Goal: Task Accomplishment & Management: Use online tool/utility

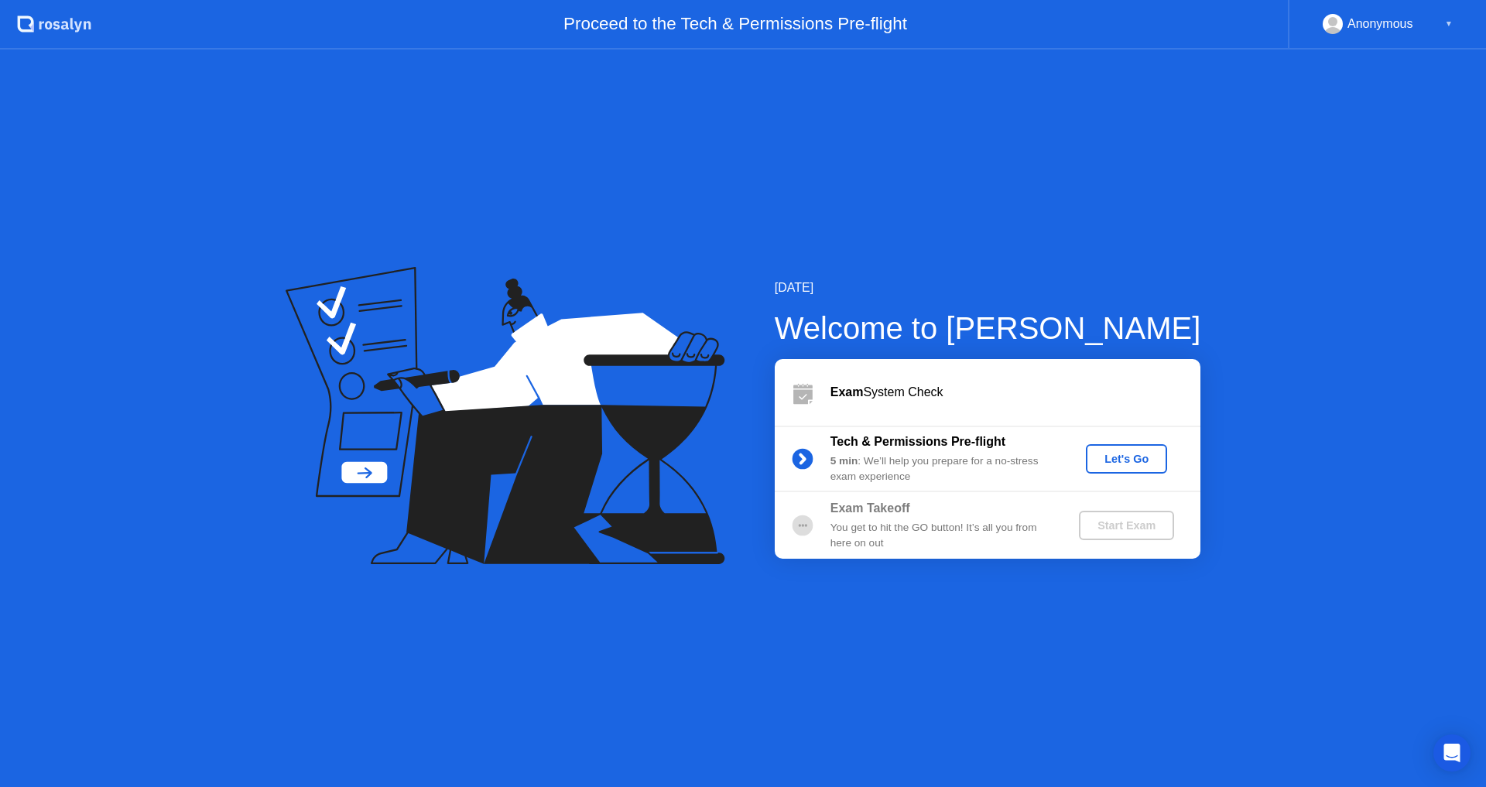
click at [1119, 460] on div "Let's Go" at bounding box center [1126, 459] width 69 height 12
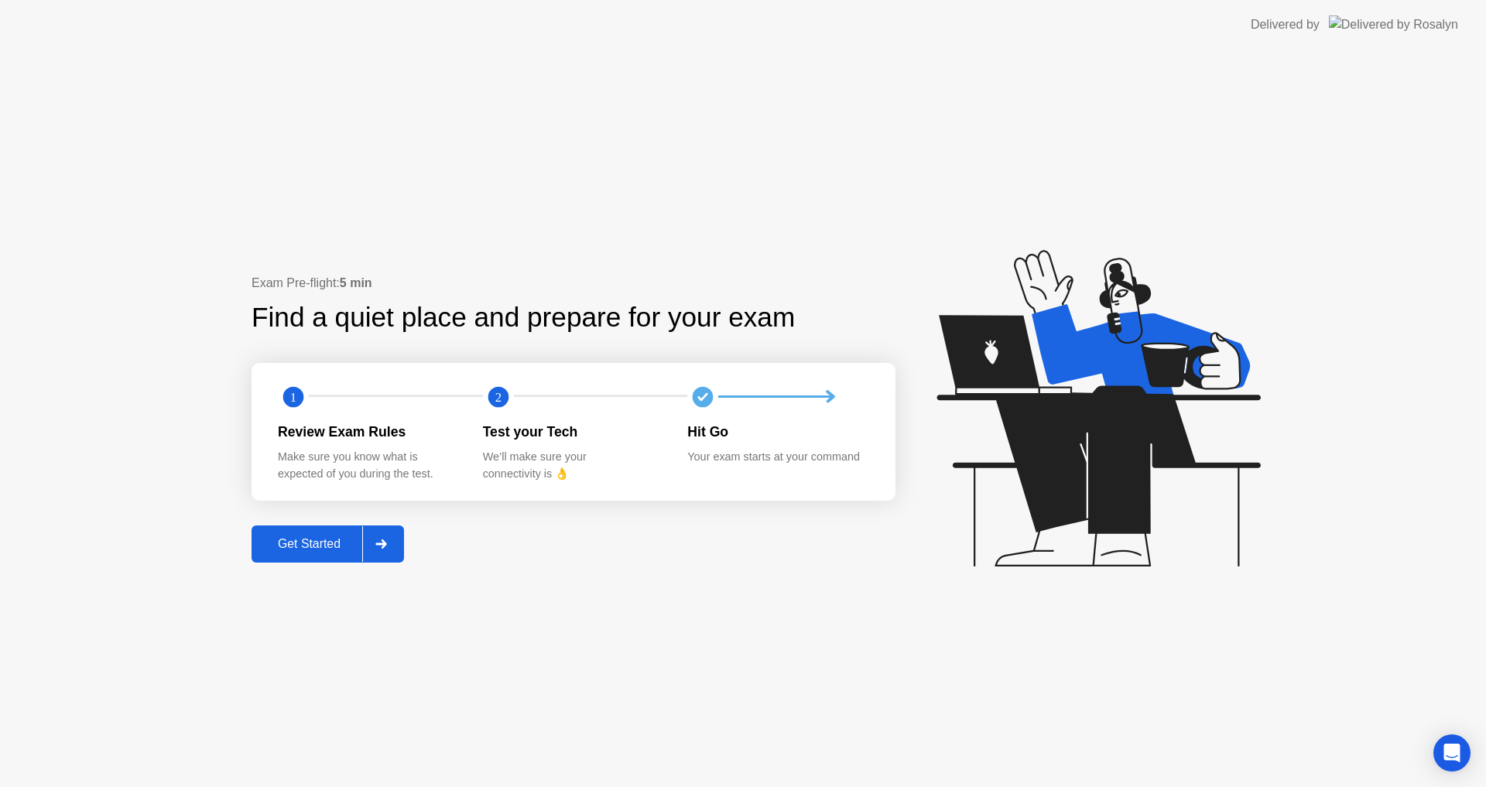
click at [310, 547] on div "Get Started" at bounding box center [309, 544] width 106 height 14
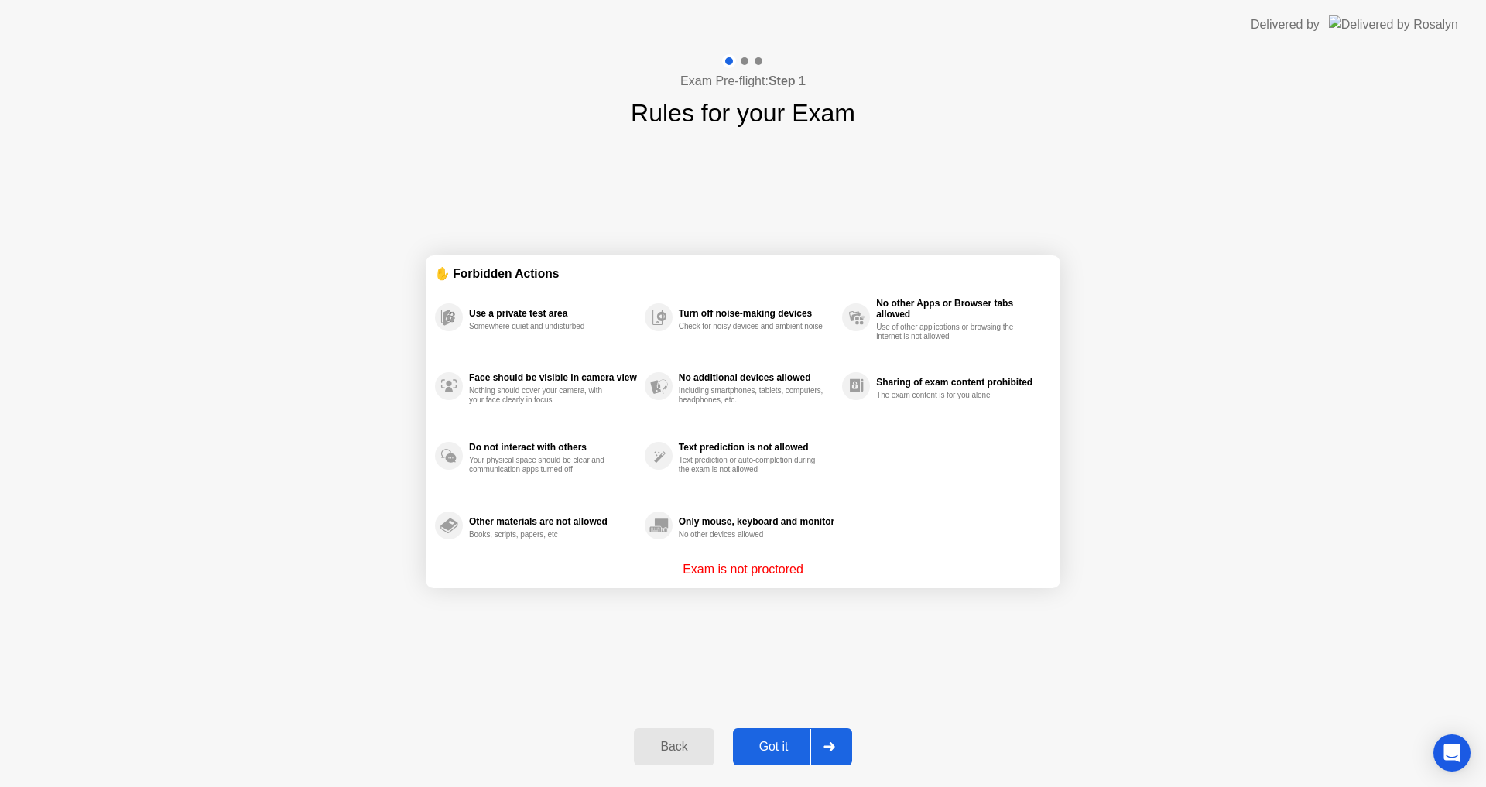
click at [775, 745] on div "Got it" at bounding box center [774, 747] width 73 height 14
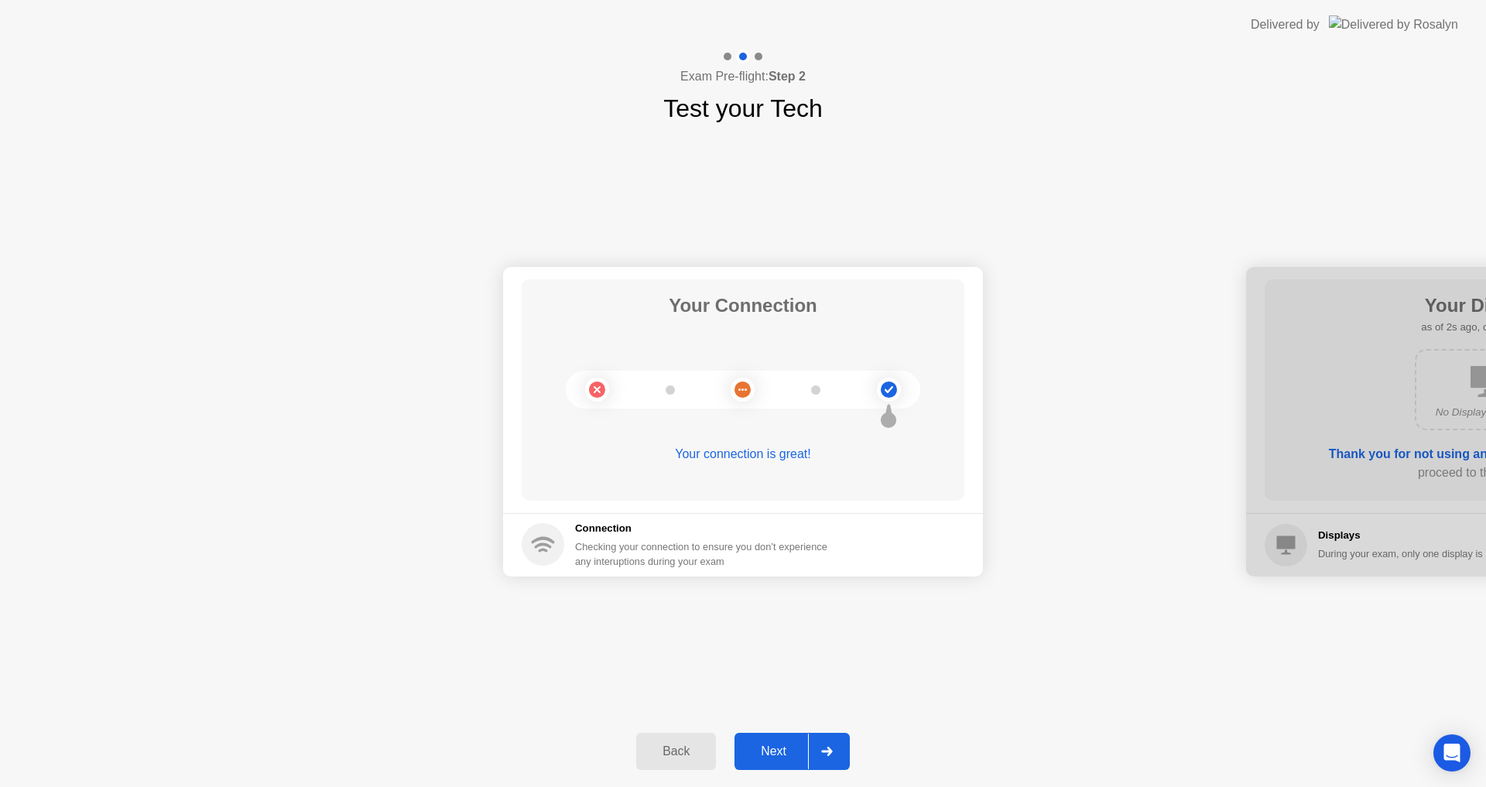
click at [781, 748] on div "Next" at bounding box center [773, 752] width 69 height 14
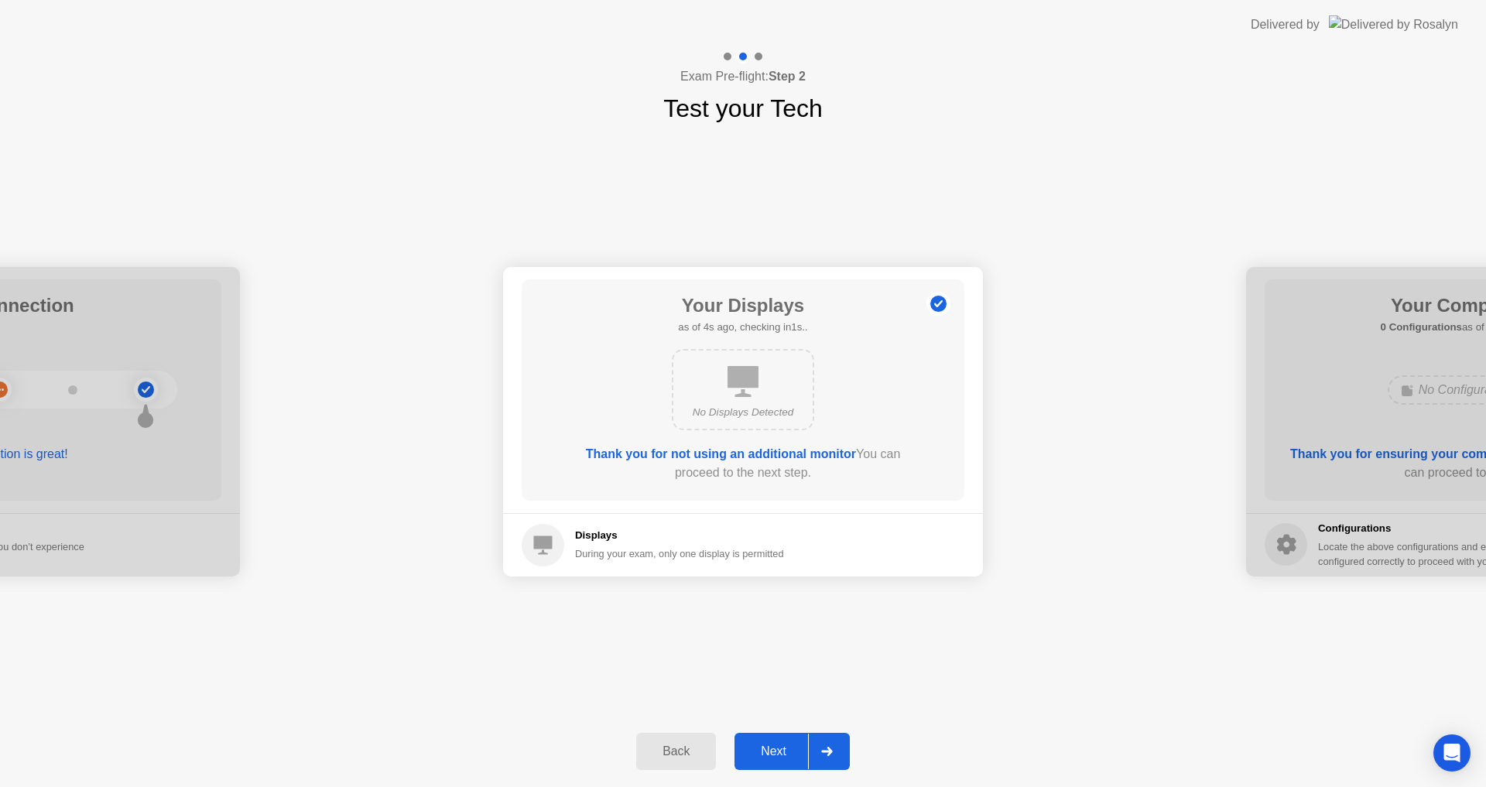
click at [781, 748] on div "Next" at bounding box center [773, 752] width 69 height 14
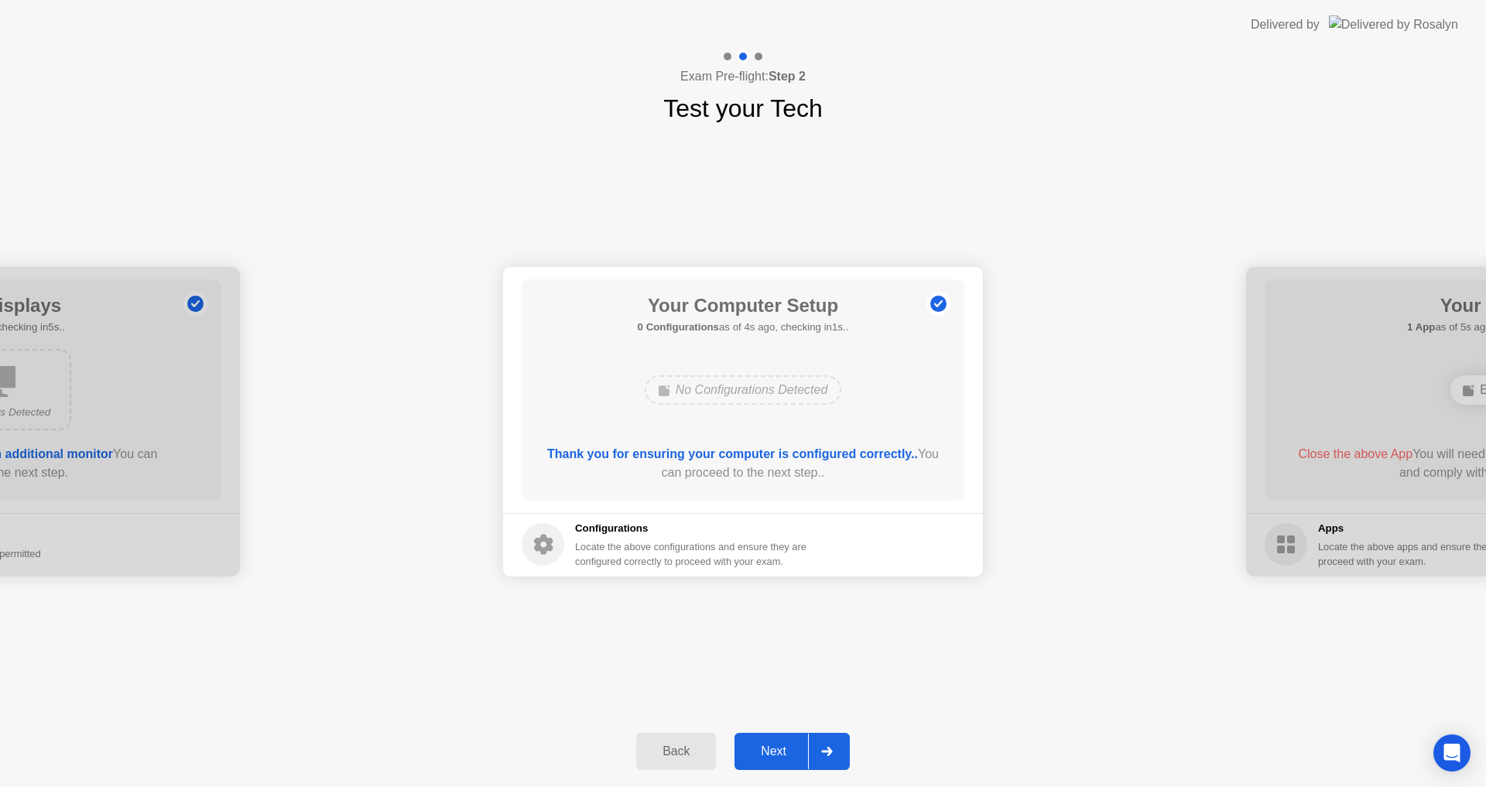
click at [781, 748] on div "Next" at bounding box center [773, 752] width 69 height 14
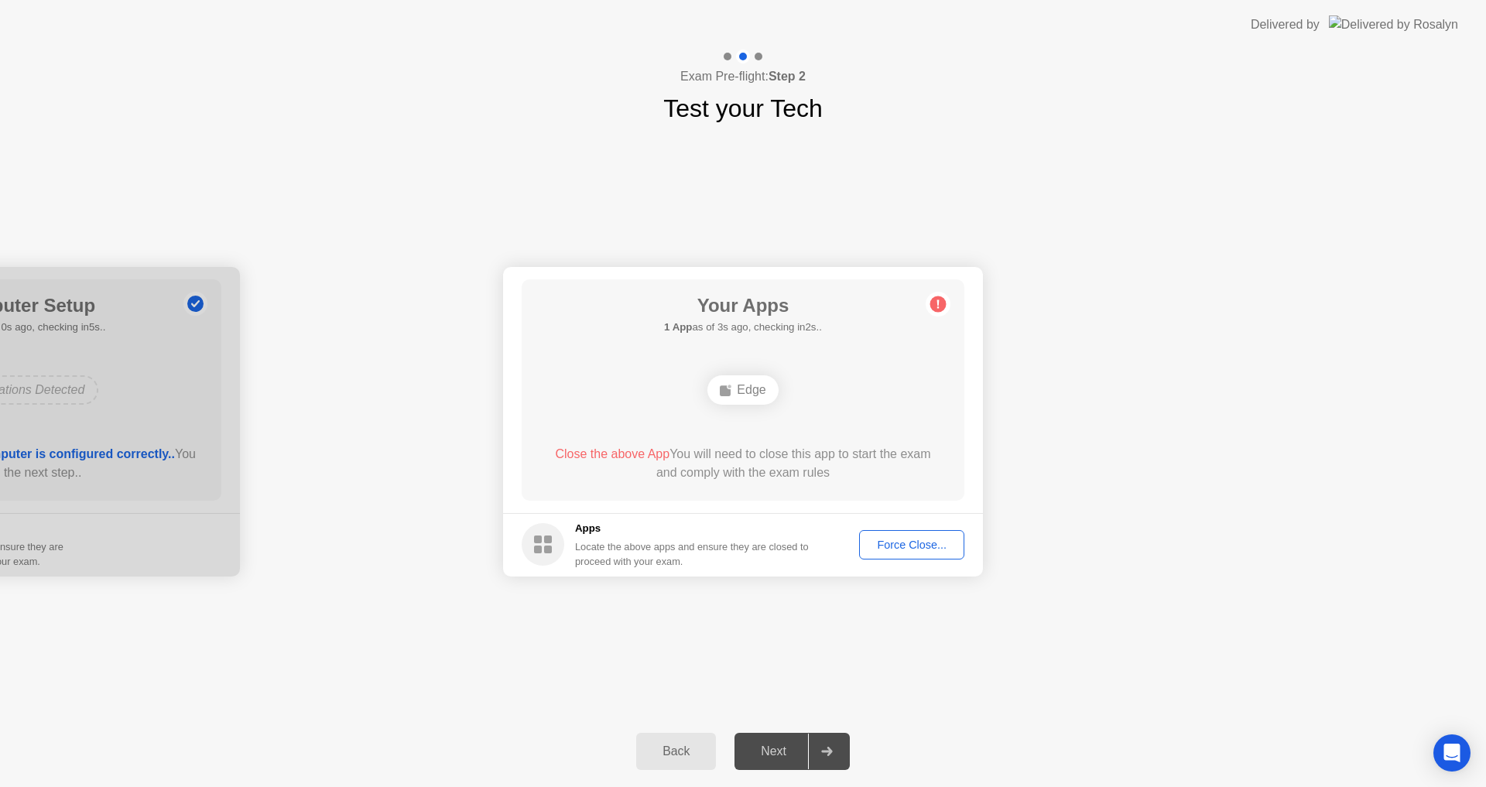
click at [918, 542] on div "Force Close..." at bounding box center [911, 545] width 94 height 12
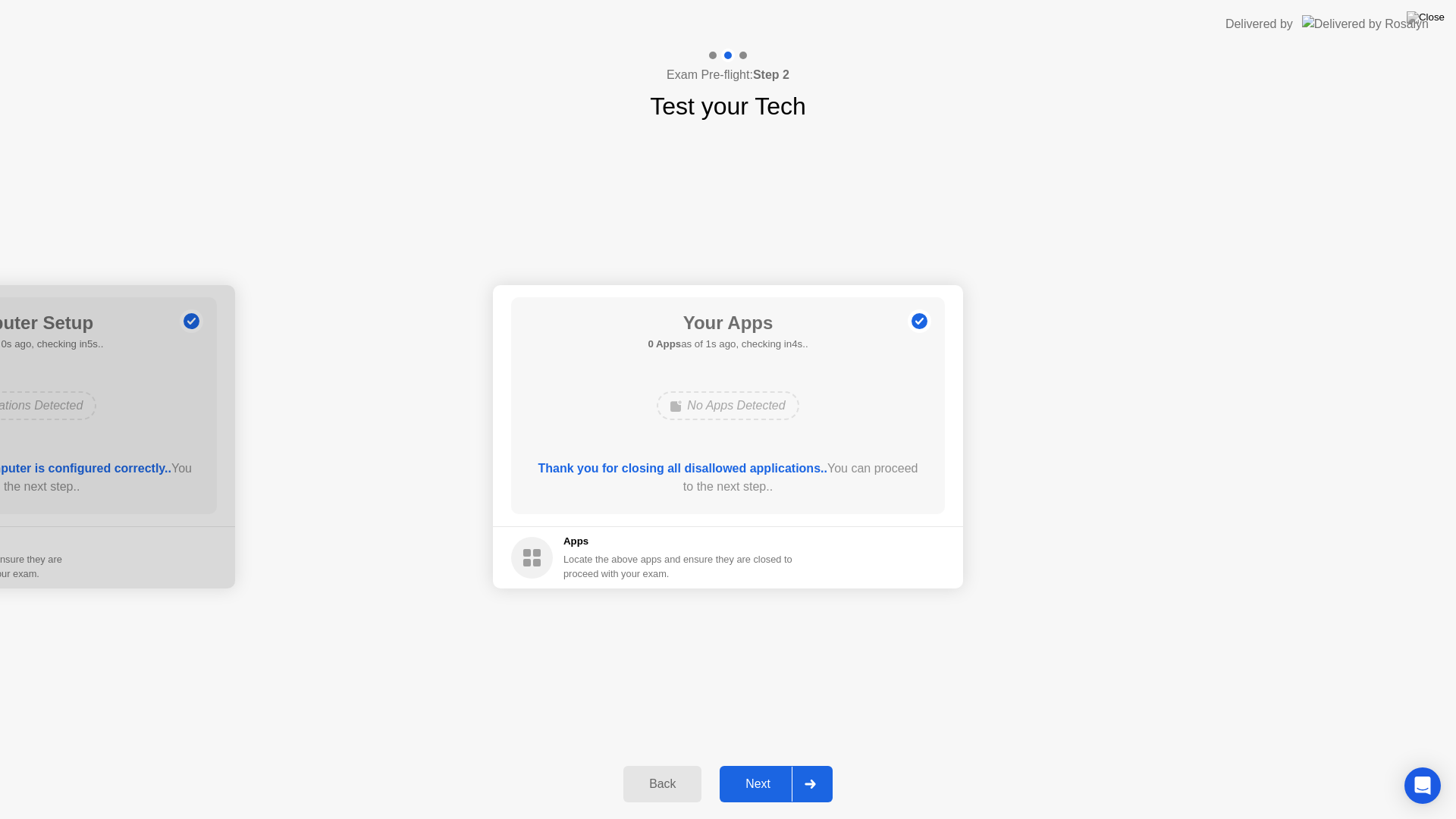
click at [765, 770] on div "Next" at bounding box center [757, 784] width 68 height 14
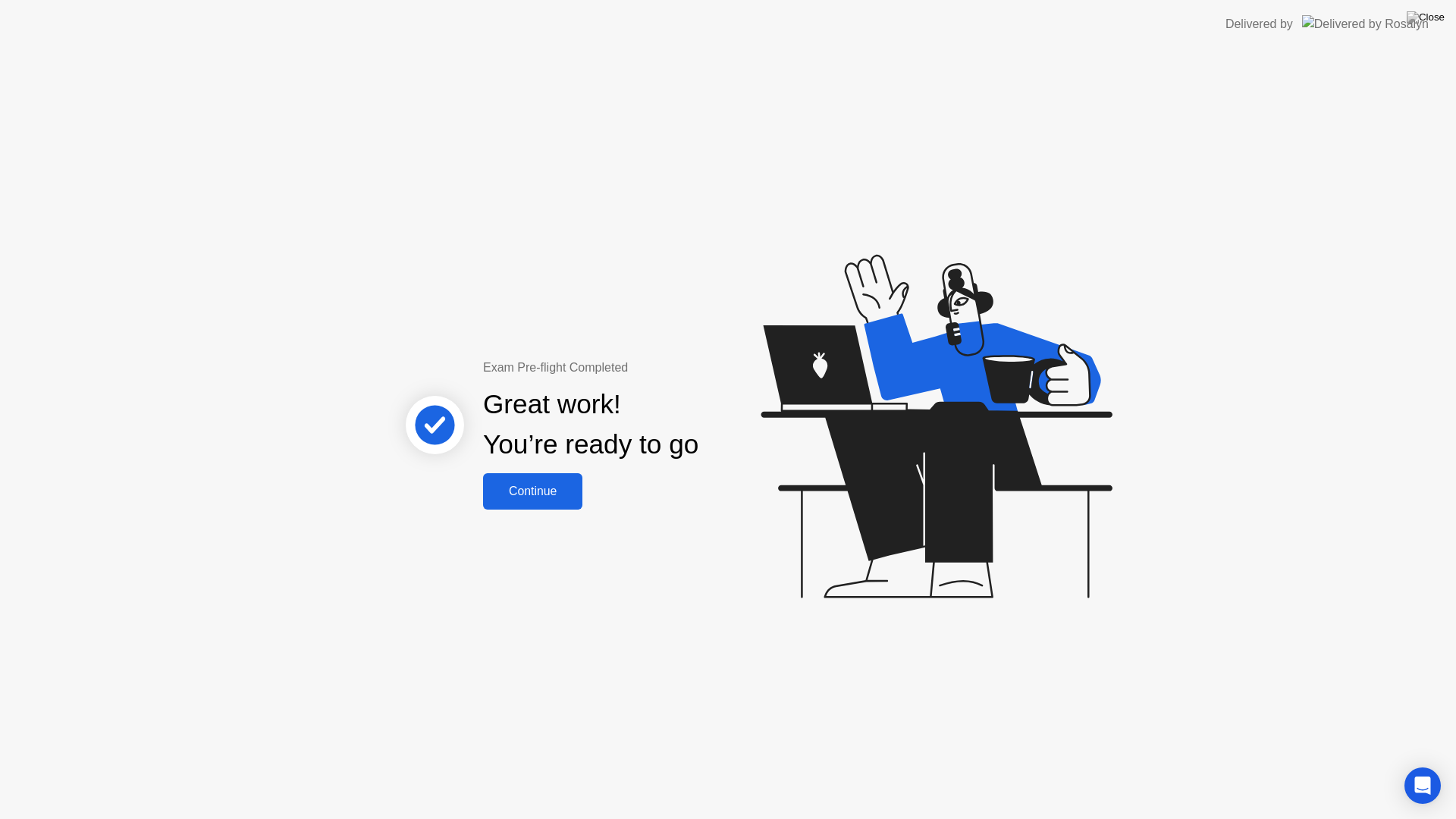
click at [552, 496] on div "Continue" at bounding box center [533, 492] width 90 height 14
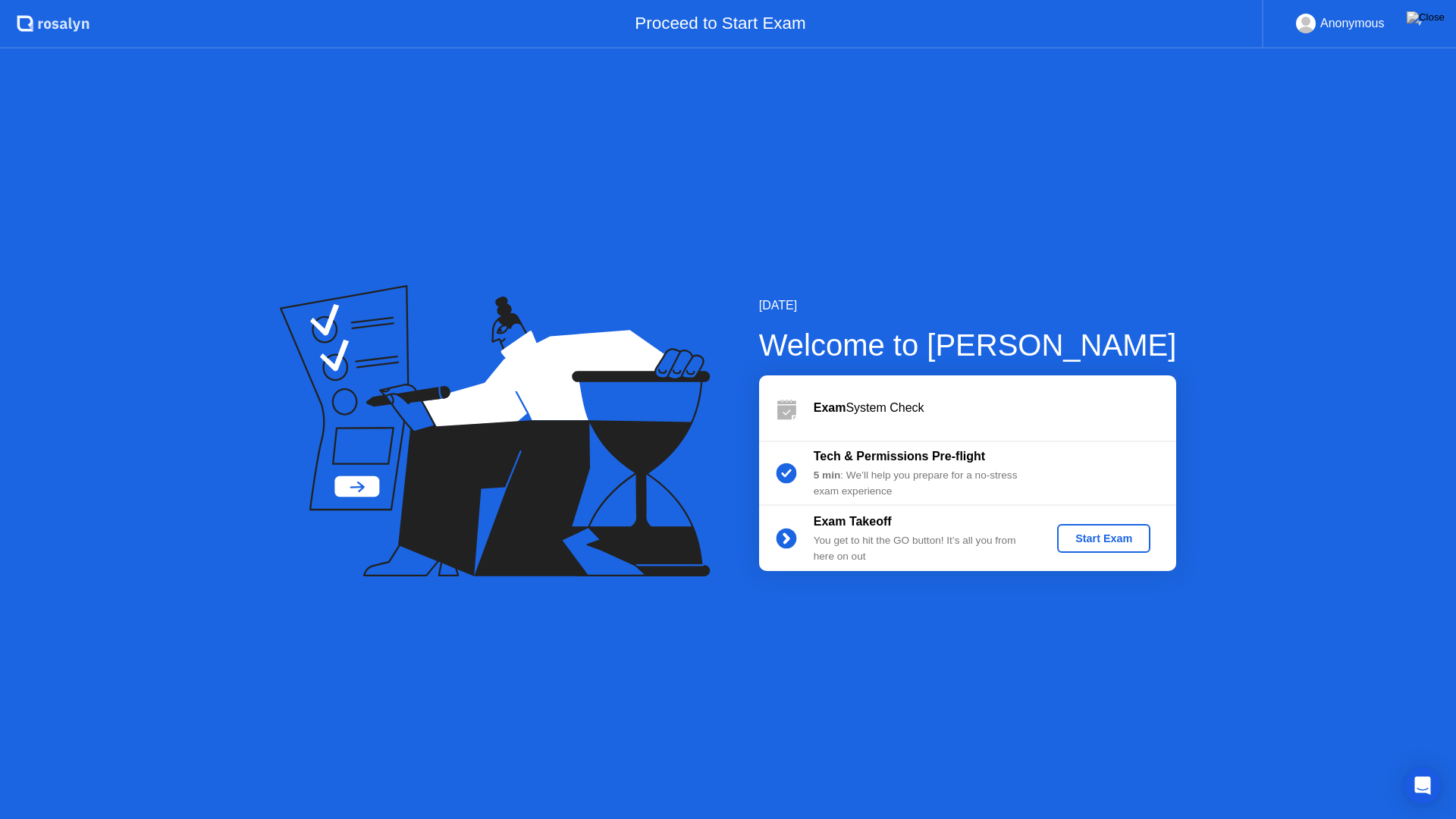
click at [1127, 545] on div "Start Exam" at bounding box center [1103, 538] width 81 height 12
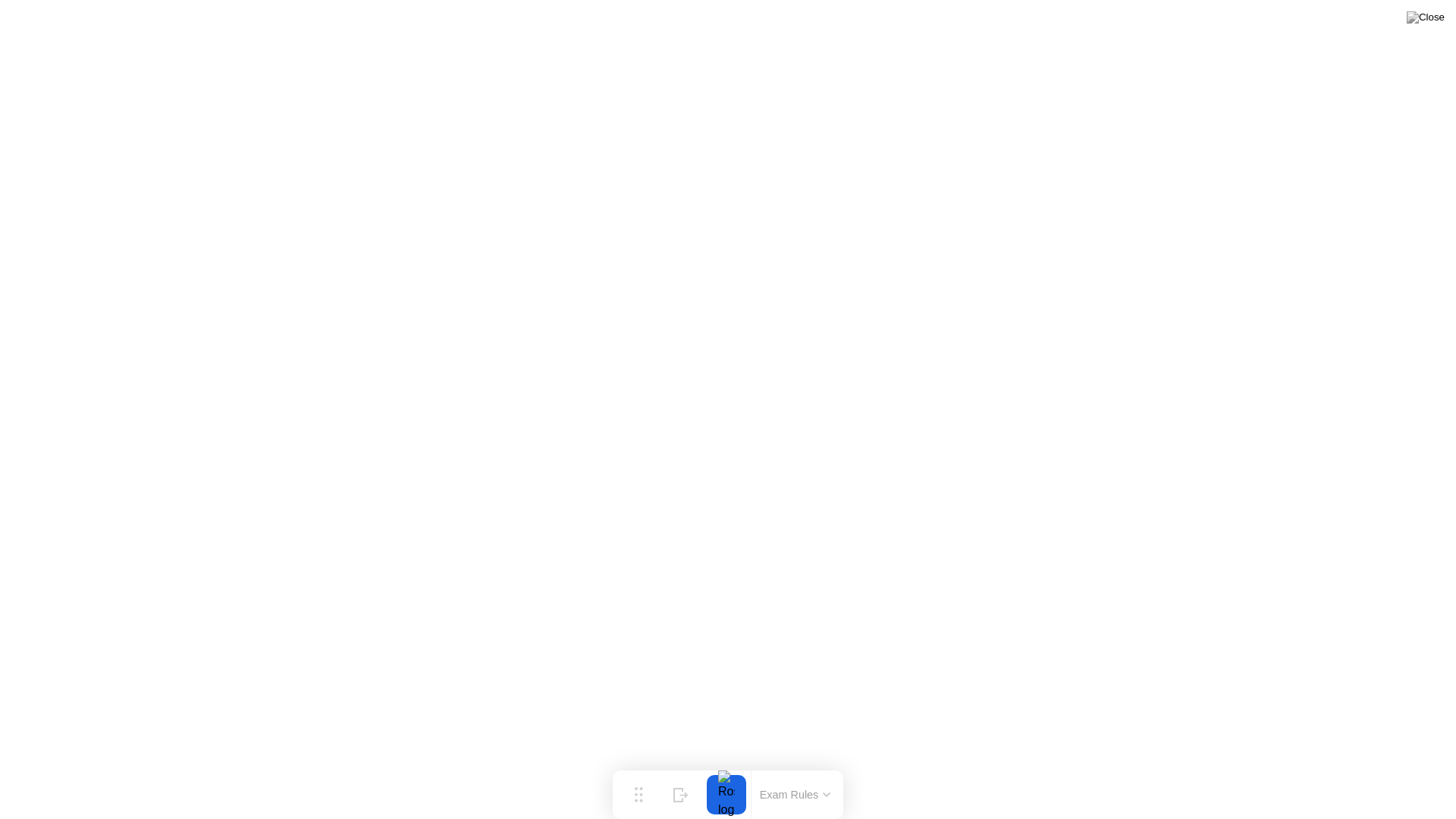
click at [725, 770] on div at bounding box center [726, 795] width 32 height 39
click at [719, 770] on div at bounding box center [726, 795] width 32 height 39
click at [730, 770] on div at bounding box center [726, 795] width 32 height 39
click at [625, 770] on button "Move" at bounding box center [639, 795] width 39 height 39
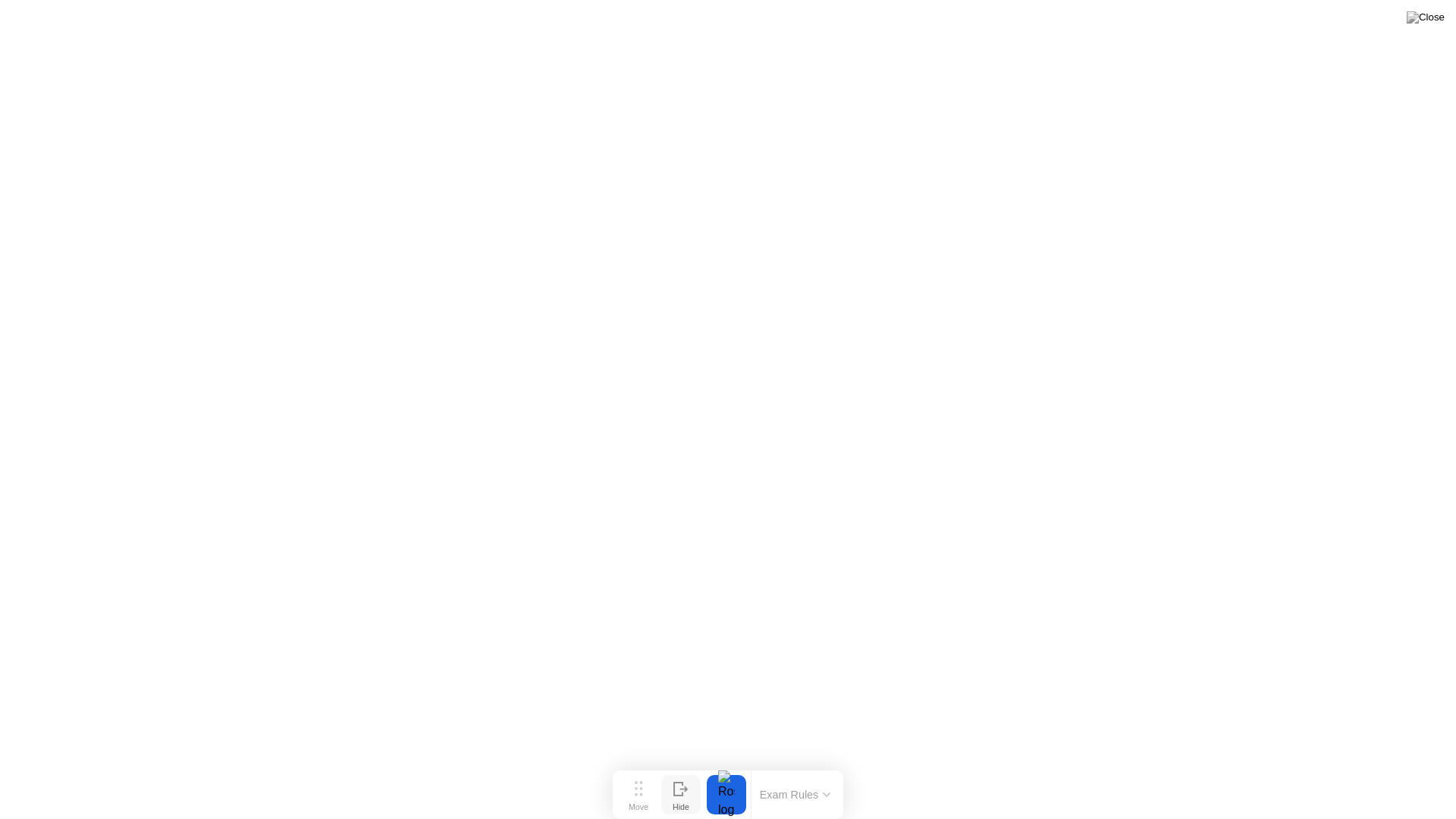
click at [672, 770] on div "Hide" at bounding box center [680, 806] width 17 height 9
click at [1445, 770] on div at bounding box center [1443, 795] width 32 height 39
click at [1446, 770] on div at bounding box center [1443, 795] width 32 height 39
click at [1399, 770] on div "Show" at bounding box center [1397, 806] width 21 height 9
click at [817, 770] on button "Exam Rules" at bounding box center [796, 795] width 80 height 14
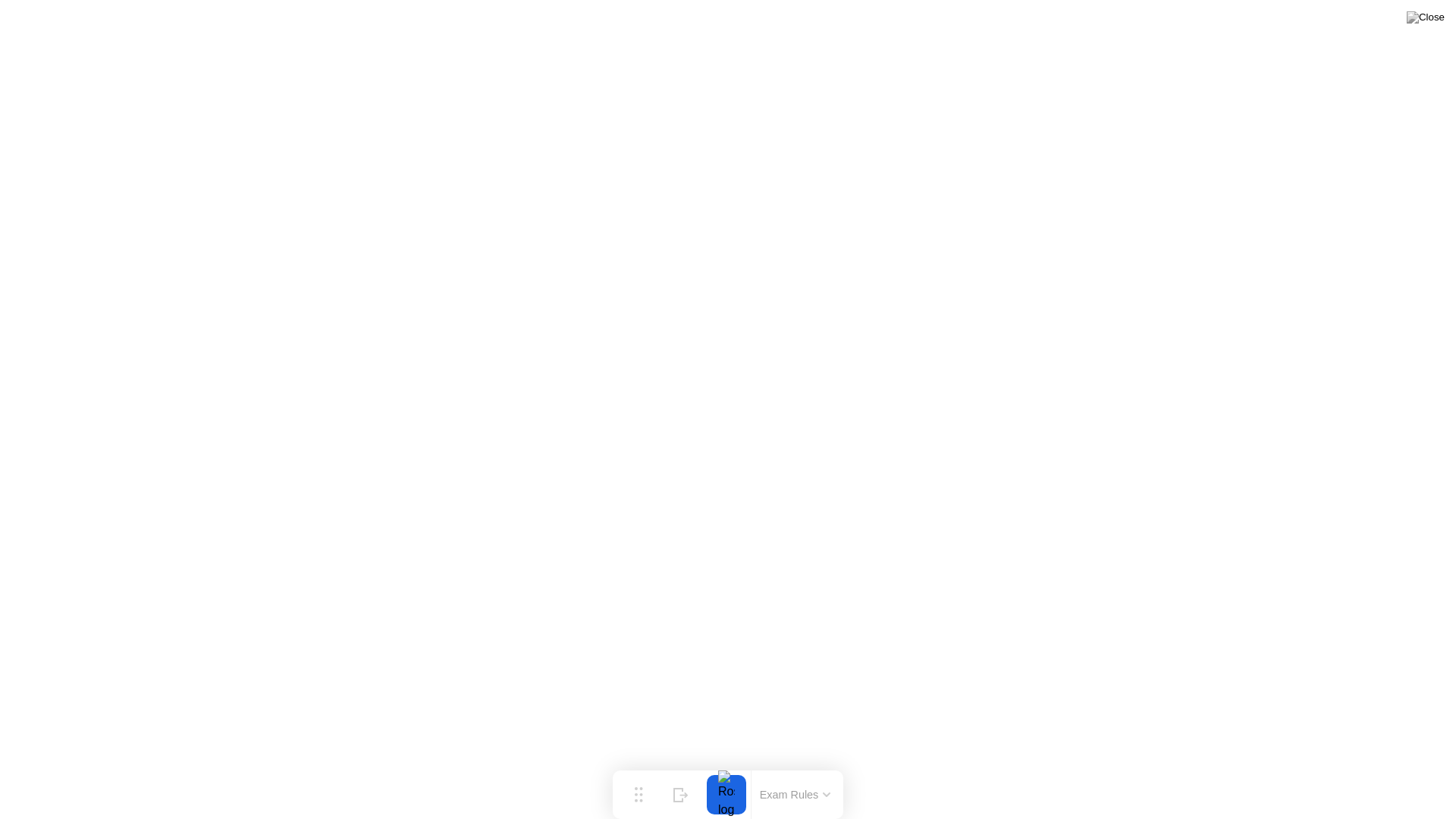
click at [796, 770] on button "Exam Rules" at bounding box center [796, 795] width 80 height 14
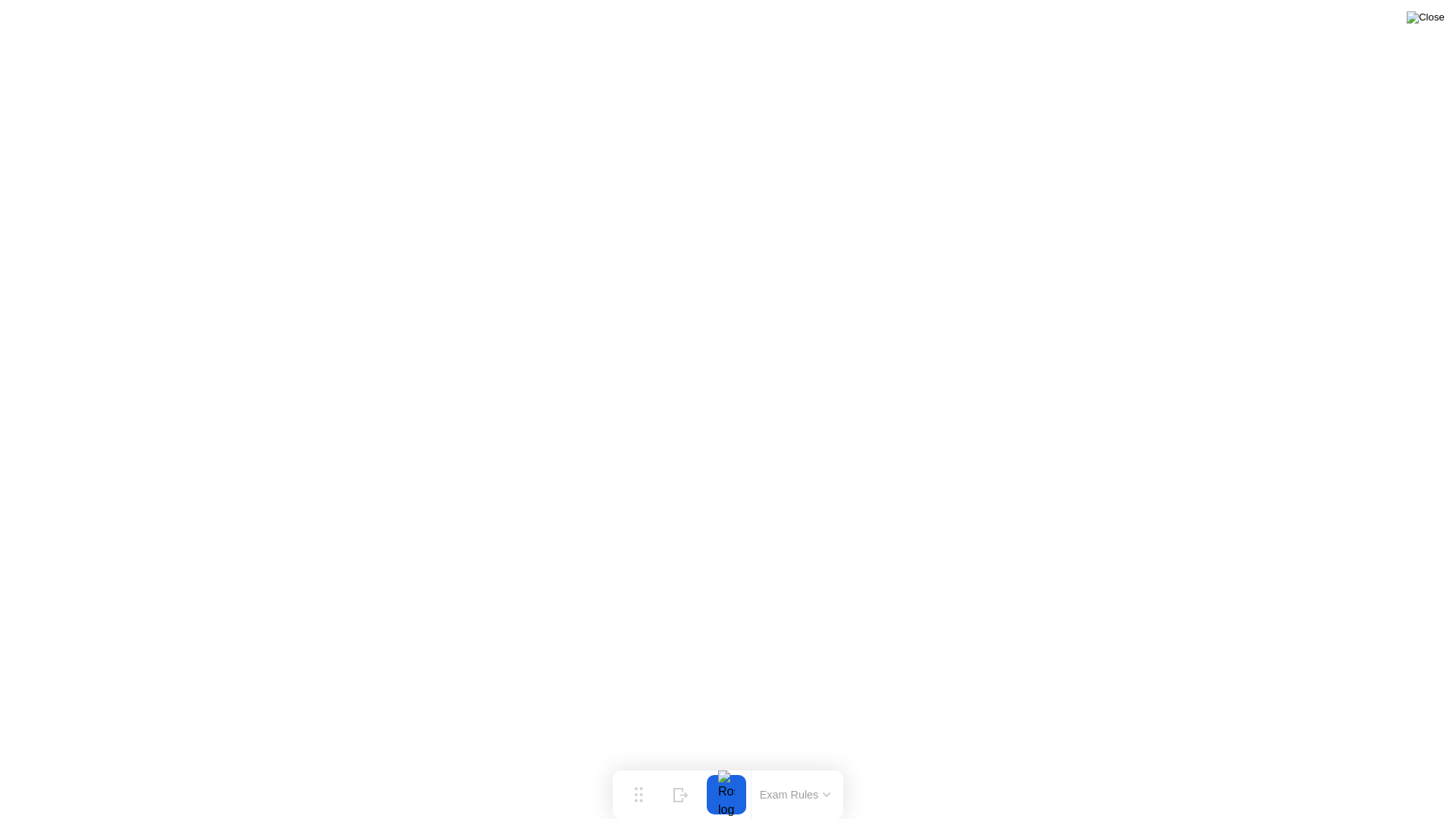
click at [1440, 15] on img at bounding box center [1426, 18] width 38 height 12
